Goal: Use online tool/utility: Utilize a website feature to perform a specific function

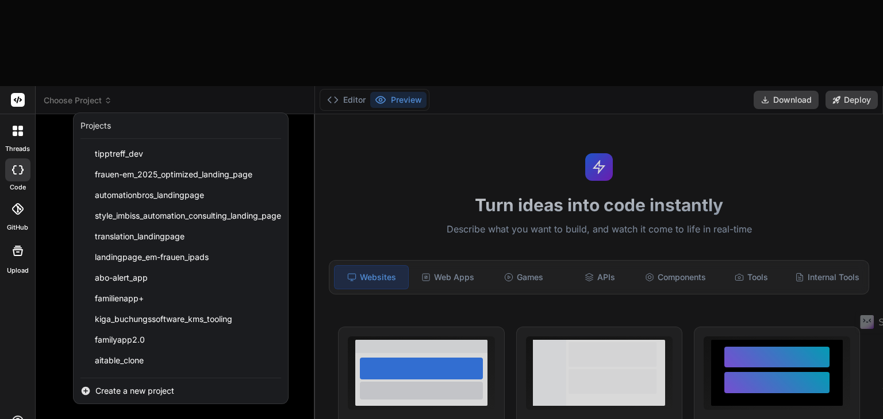
scroll to position [57, 0]
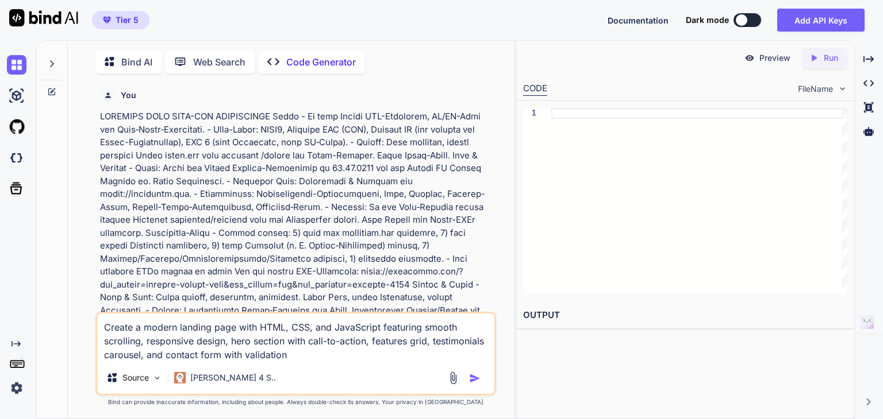
scroll to position [862, 0]
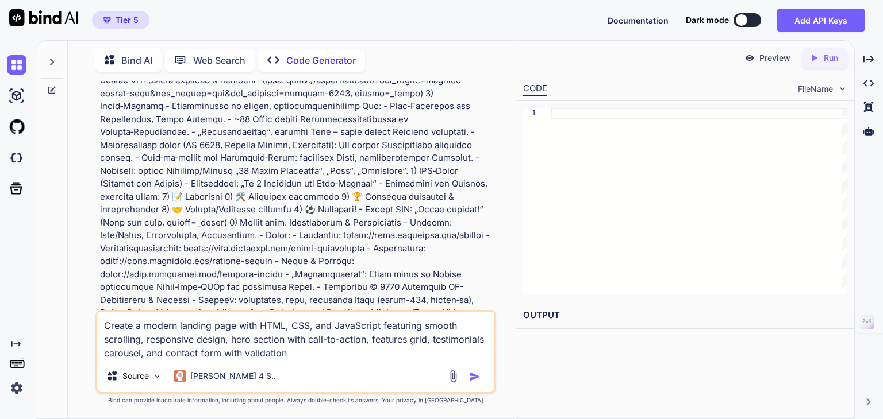
click at [294, 350] on textarea "Create a modern landing page with HTML, CSS, and JavaScript featuring smooth sc…" at bounding box center [295, 336] width 397 height 48
drag, startPoint x: 368, startPoint y: 338, endPoint x: 80, endPoint y: 324, distance: 287.6
click at [80, 324] on div "You Code Generator Hier ist die vollständige Landingpage für den Frauen-Bundesl…" at bounding box center [295, 250] width 437 height 338
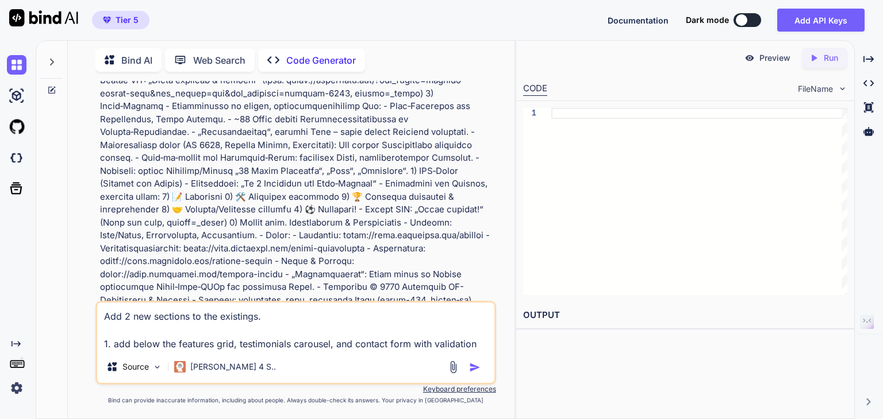
click at [238, 346] on textarea "Add 2 new sections to the existings. 1. add below the features grid, testimonia…" at bounding box center [295, 327] width 397 height 48
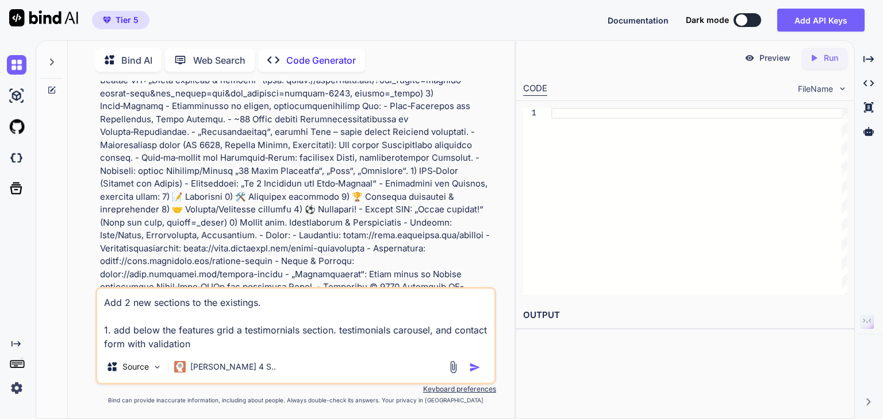
type textarea "Add 2 new sections to the existings. 1. add below the features grid a testimorn…"
click at [205, 343] on textarea "Add 2 new sections to the existings. 1. add below the features grid a testimorn…" at bounding box center [295, 320] width 397 height 62
click at [191, 372] on p "[PERSON_NAME] 4 S.." at bounding box center [233, 366] width 86 height 11
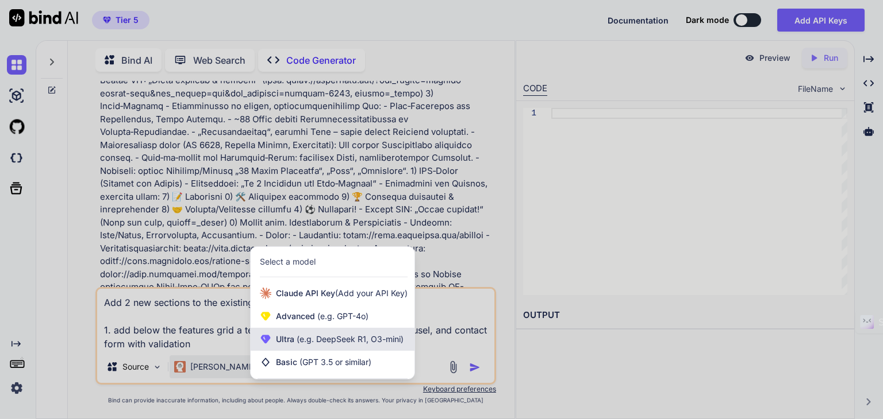
click at [298, 350] on div "Ultra (e.g. DeepSeek R1, O3-mini)" at bounding box center [333, 339] width 164 height 23
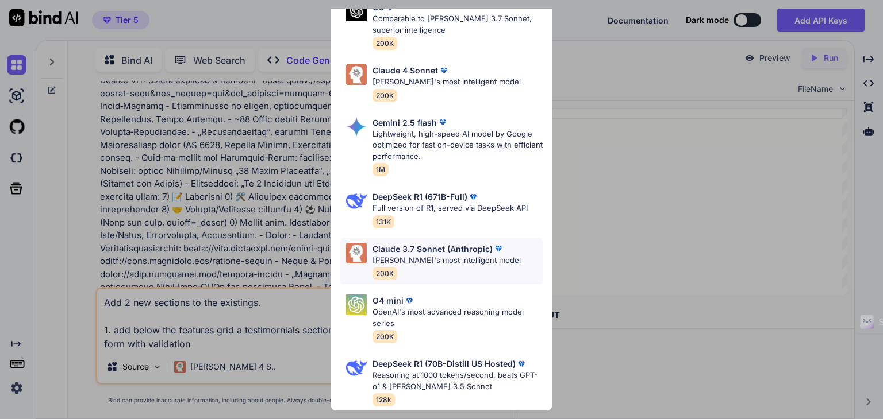
scroll to position [149, 0]
click at [267, 359] on div "Ultra Models Gemini 2.5 Pro Google's advanced multimodal AI model capable of un…" at bounding box center [441, 209] width 883 height 419
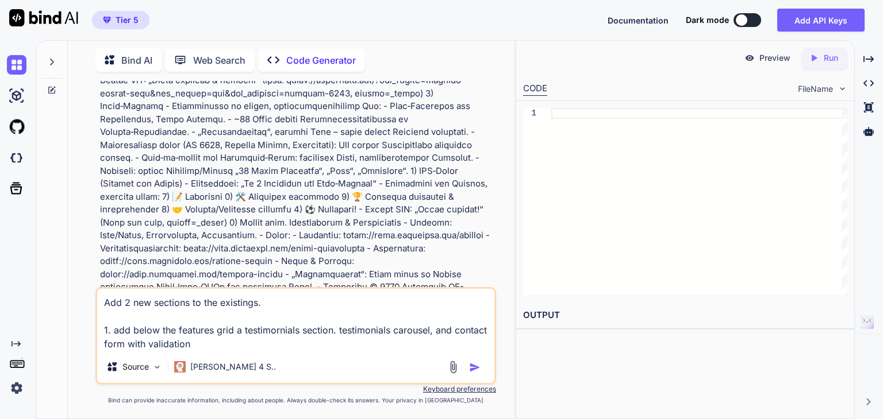
click at [208, 343] on textarea "Add 2 new sections to the existings. 1. add below the features grid a testimorn…" at bounding box center [295, 320] width 397 height 62
click at [209, 375] on div "[PERSON_NAME] 4 S.." at bounding box center [224, 367] width 111 height 23
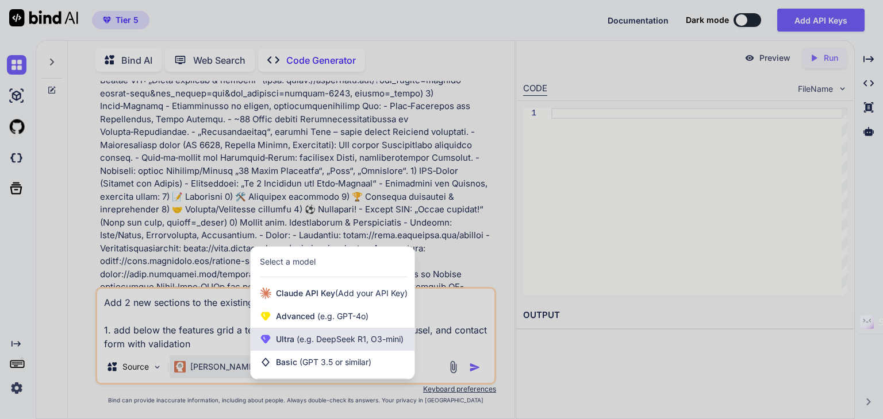
click at [321, 350] on div "Ultra (e.g. DeepSeek R1, O3-mini)" at bounding box center [333, 339] width 164 height 23
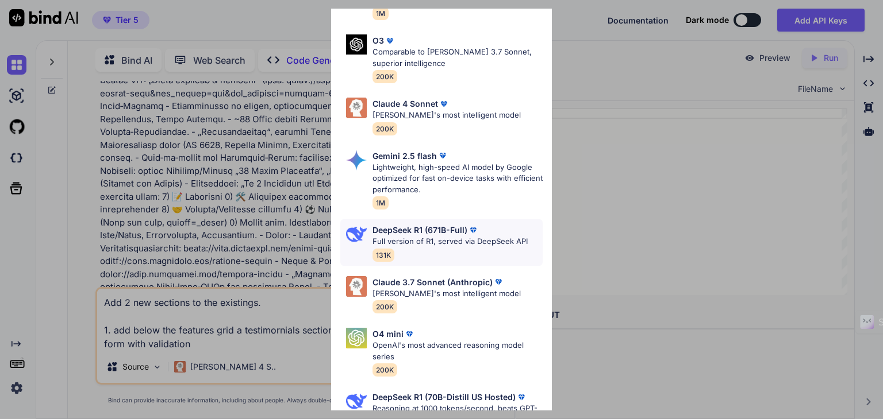
scroll to position [115, 0]
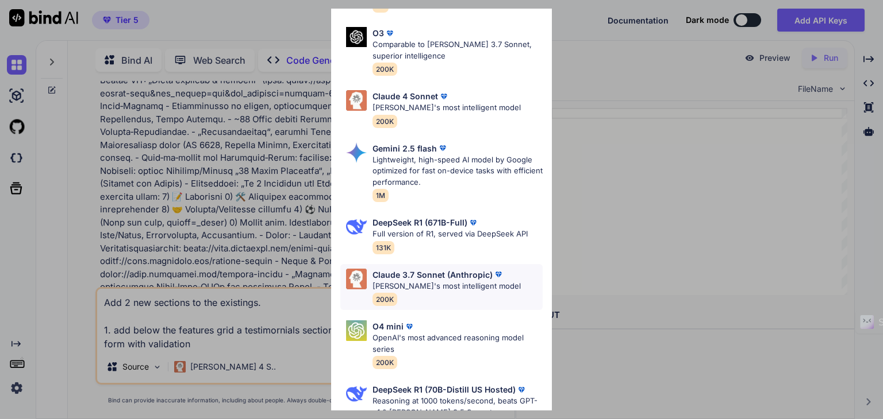
click at [417, 288] on p "[PERSON_NAME]'s most intelligent model" at bounding box center [446, 286] width 148 height 11
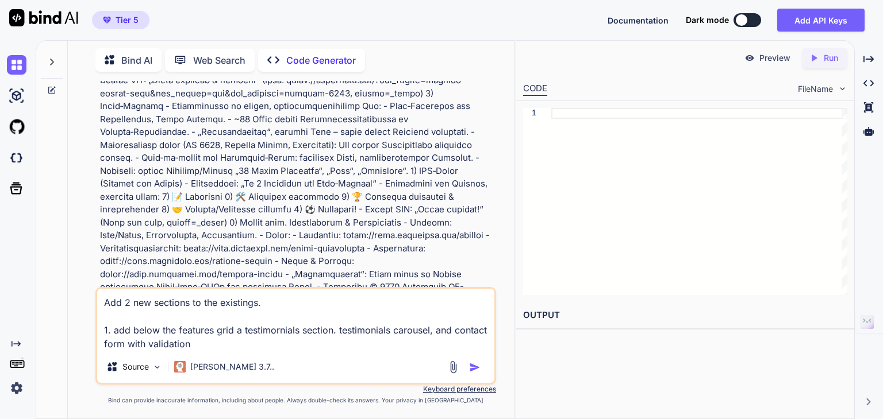
click at [202, 348] on textarea "Add 2 new sections to the existings. 1. add below the features grid a testimorn…" at bounding box center [295, 320] width 397 height 62
drag, startPoint x: 811, startPoint y: 283, endPoint x: 437, endPoint y: 333, distance: 377.9
click at [437, 333] on textarea "Add 2 new sections to the existings. 1. add below the features grid a testimorn…" at bounding box center [295, 320] width 397 height 62
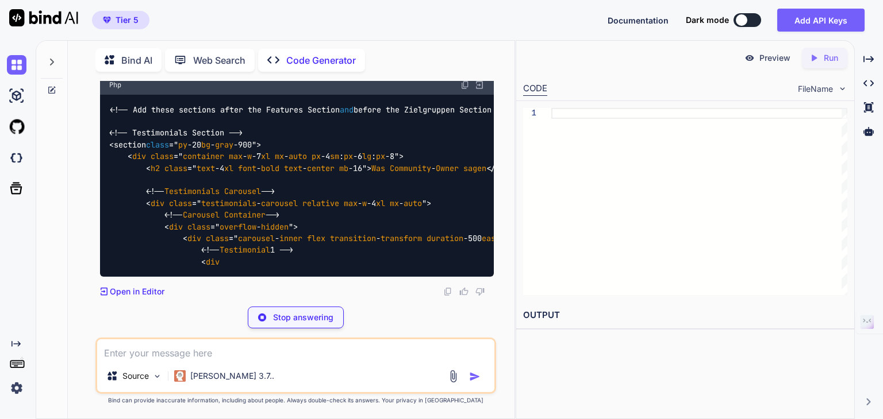
scroll to position [9811, 0]
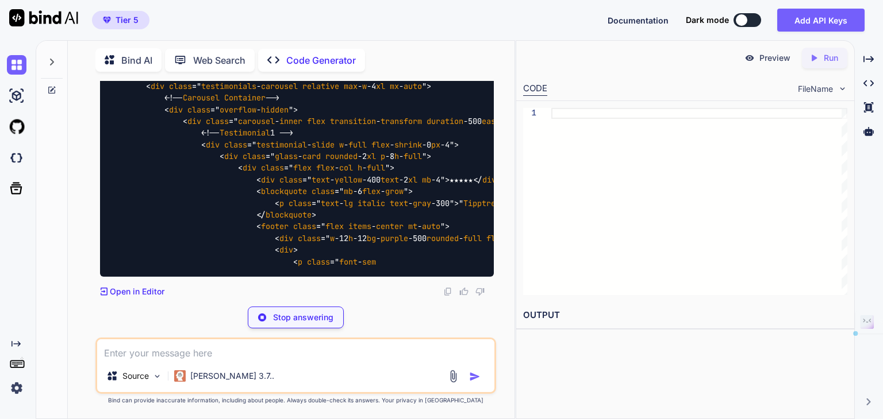
drag, startPoint x: 99, startPoint y: 140, endPoint x: 378, endPoint y: 144, distance: 278.7
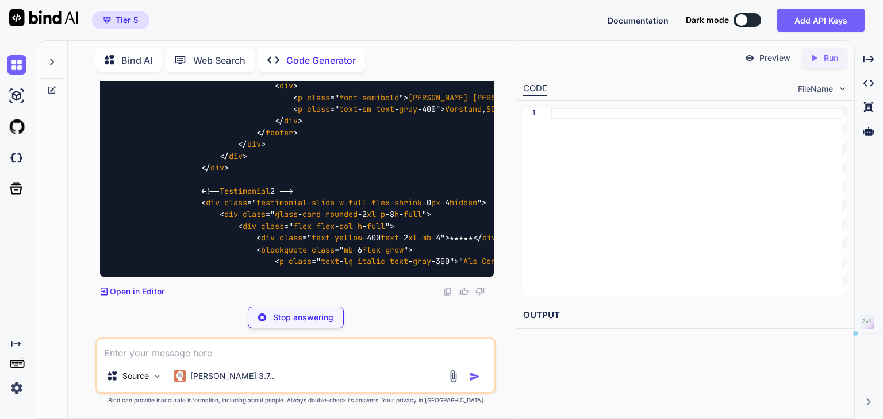
drag, startPoint x: 115, startPoint y: 151, endPoint x: 300, endPoint y: 175, distance: 187.1
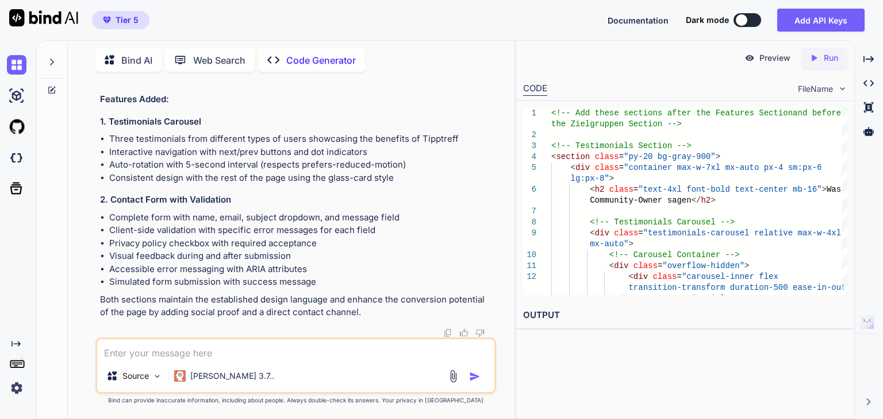
scroll to position [14036, 0]
click at [132, 350] on textarea at bounding box center [295, 350] width 397 height 21
click at [240, 354] on textarea "Add Image slider section with 3 images (use dummy urls) which" at bounding box center [295, 350] width 397 height 21
click at [426, 347] on textarea "Add Image slider section with 3 rotating images (use dummy urls) which" at bounding box center [295, 350] width 397 height 21
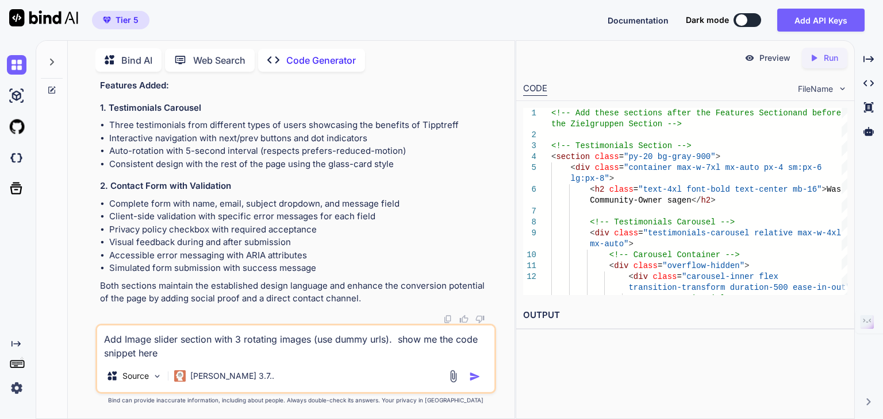
type textarea "Add Image slider section with 3 rotating images (use dummy urls). show me the c…"
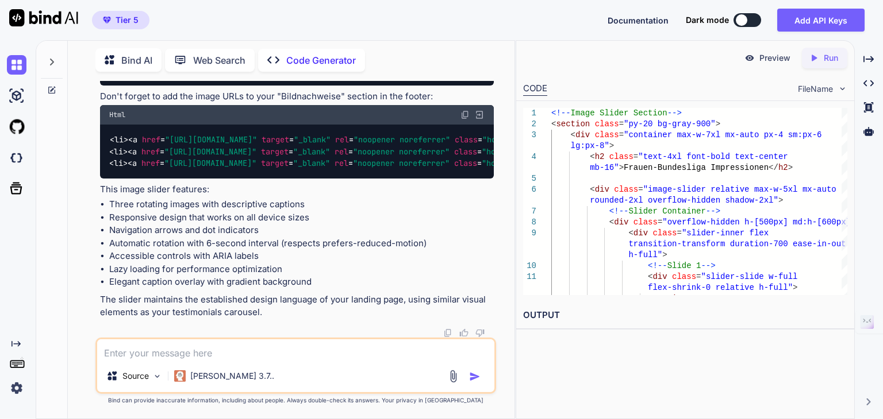
scroll to position [14730, 0]
